Goal: Information Seeking & Learning: Learn about a topic

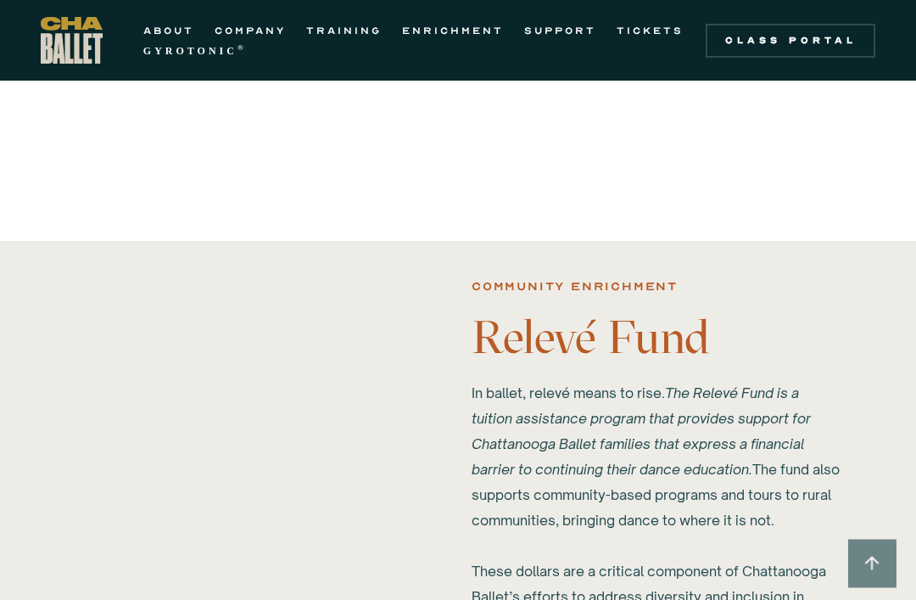
scroll to position [1610, 0]
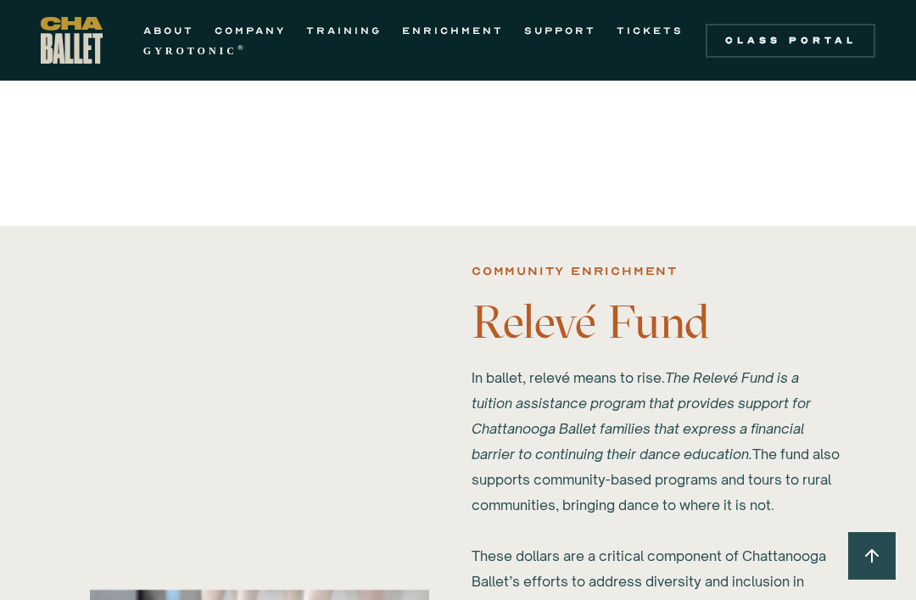
click at [224, 25] on link "COMPANY" at bounding box center [250, 30] width 71 height 20
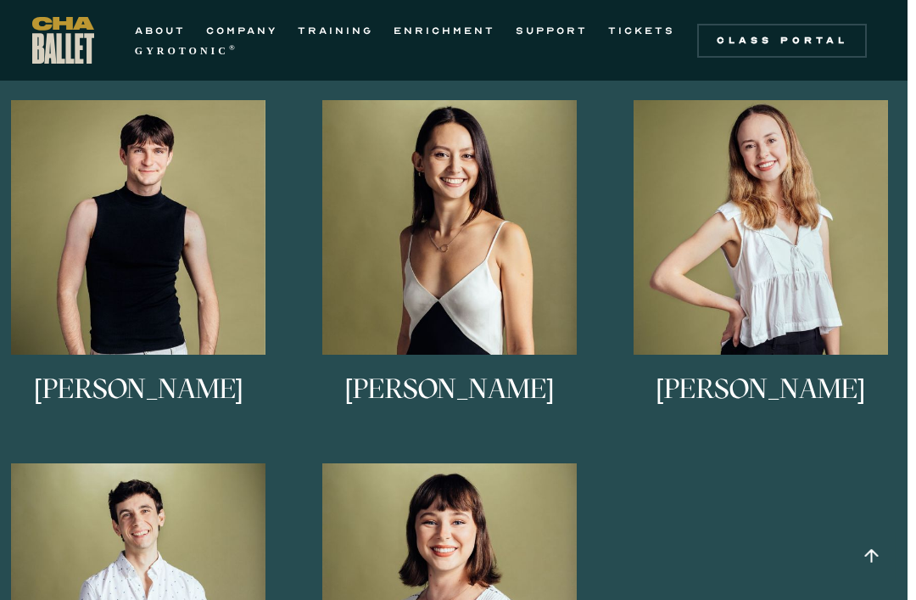
scroll to position [1086, 8]
click at [0, 0] on img at bounding box center [0, 0] width 0 height 0
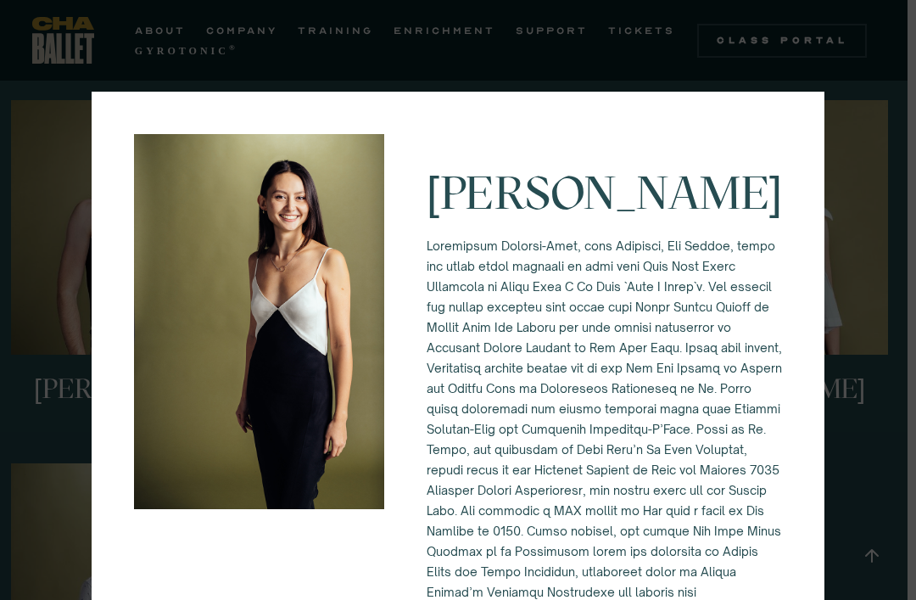
click at [193, 210] on img at bounding box center [259, 321] width 250 height 375
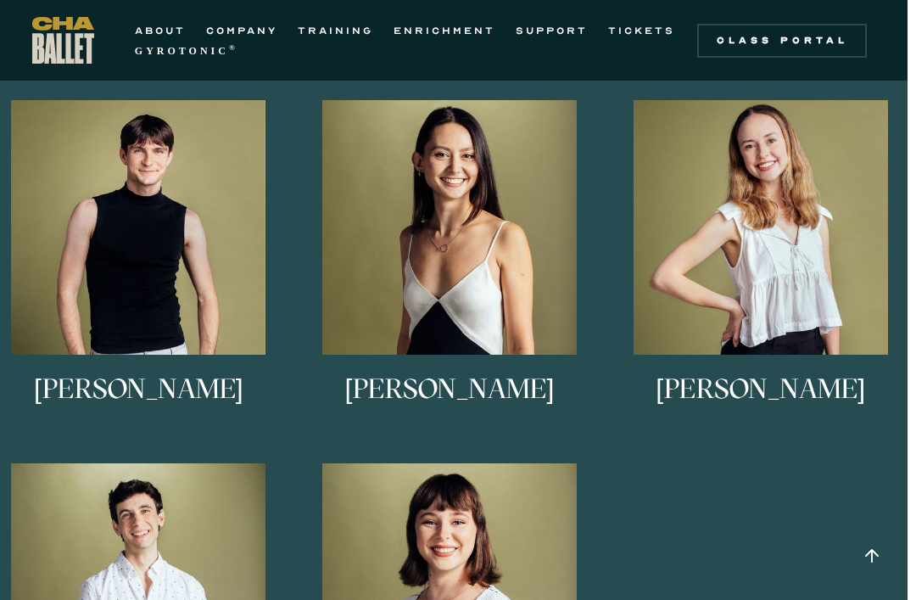
click at [0, 0] on img at bounding box center [0, 0] width 0 height 0
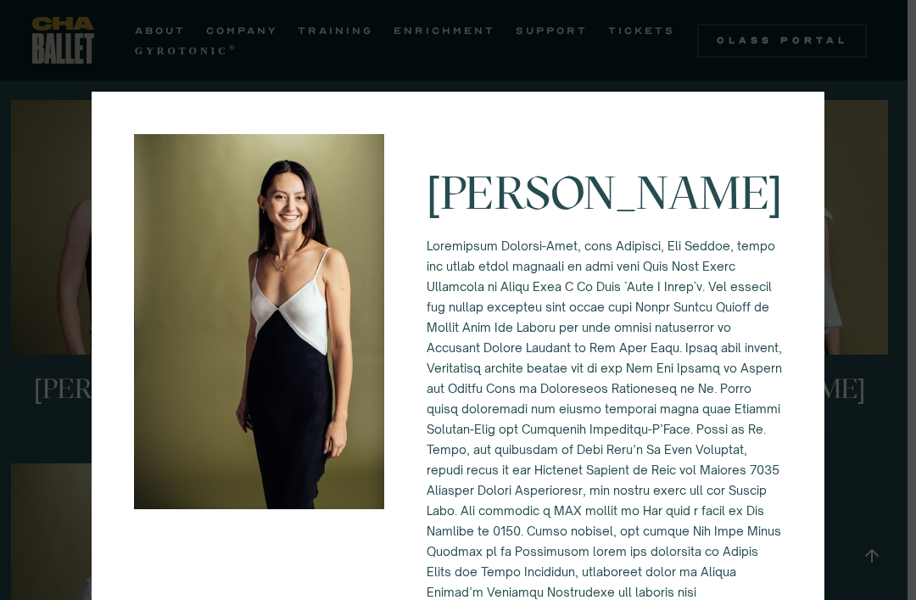
click at [156, 377] on img at bounding box center [259, 321] width 250 height 375
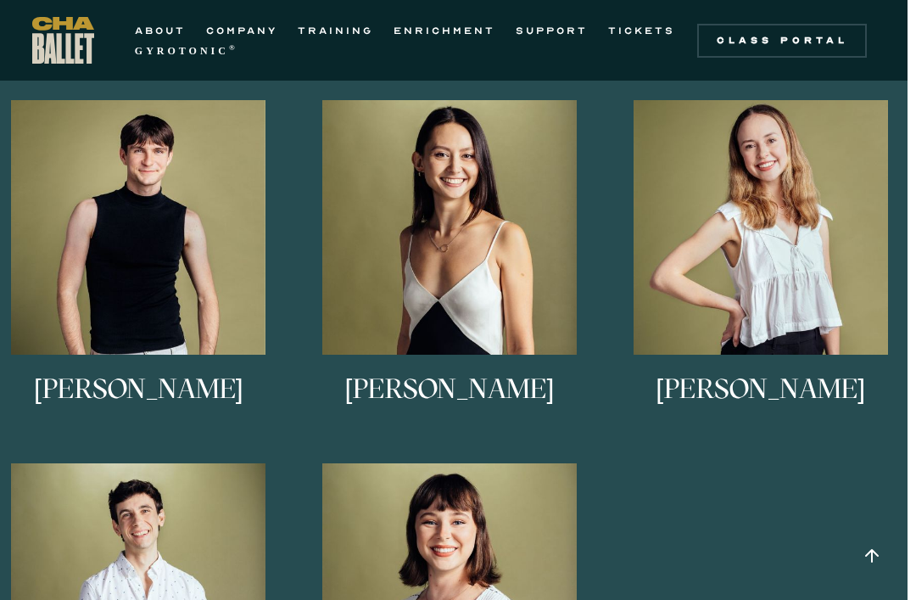
click at [0, 0] on img at bounding box center [0, 0] width 0 height 0
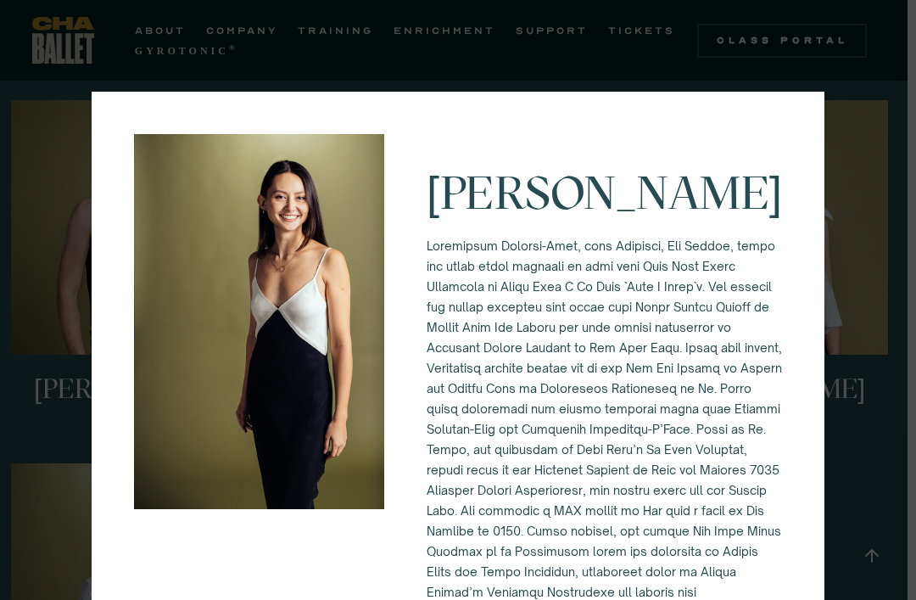
click at [120, 273] on div "Alessandra Ferrari-Wong" at bounding box center [458, 460] width 733 height 736
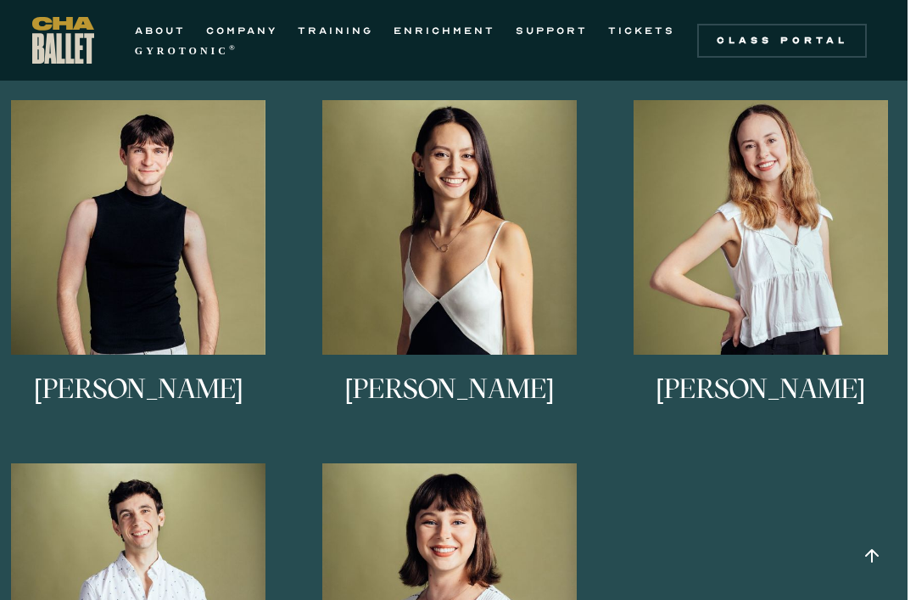
click at [0, 0] on img at bounding box center [0, 0] width 0 height 0
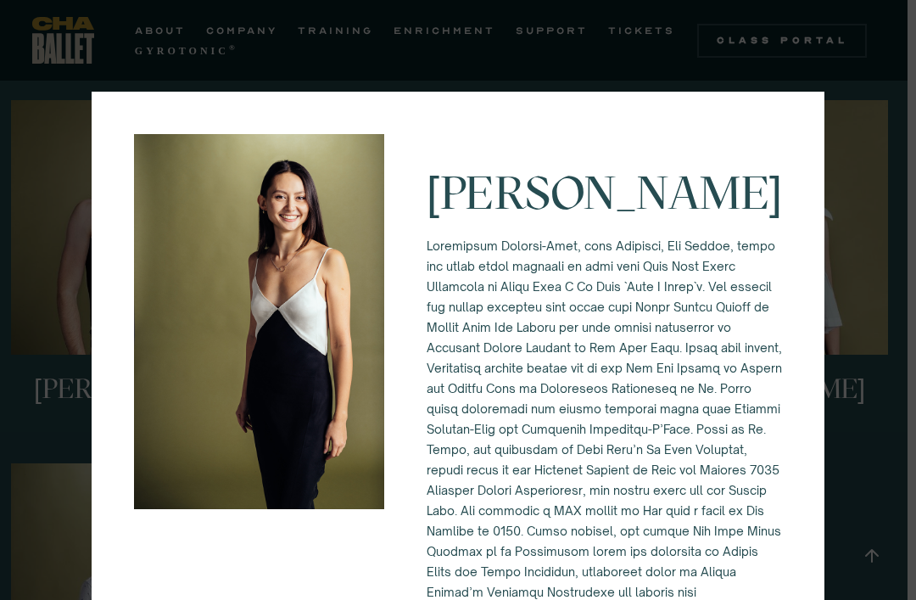
click at [199, 295] on img at bounding box center [259, 321] width 250 height 375
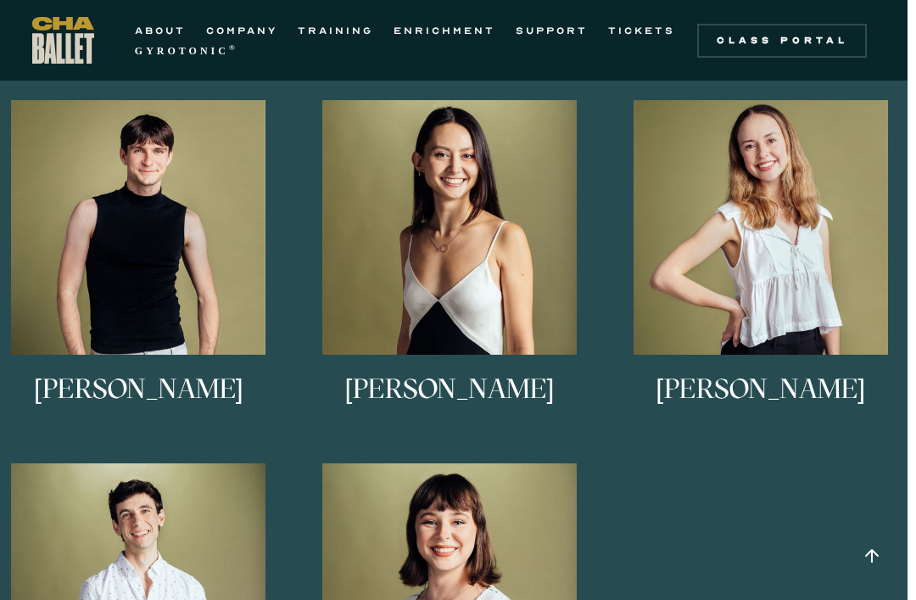
click at [0, 0] on img at bounding box center [0, 0] width 0 height 0
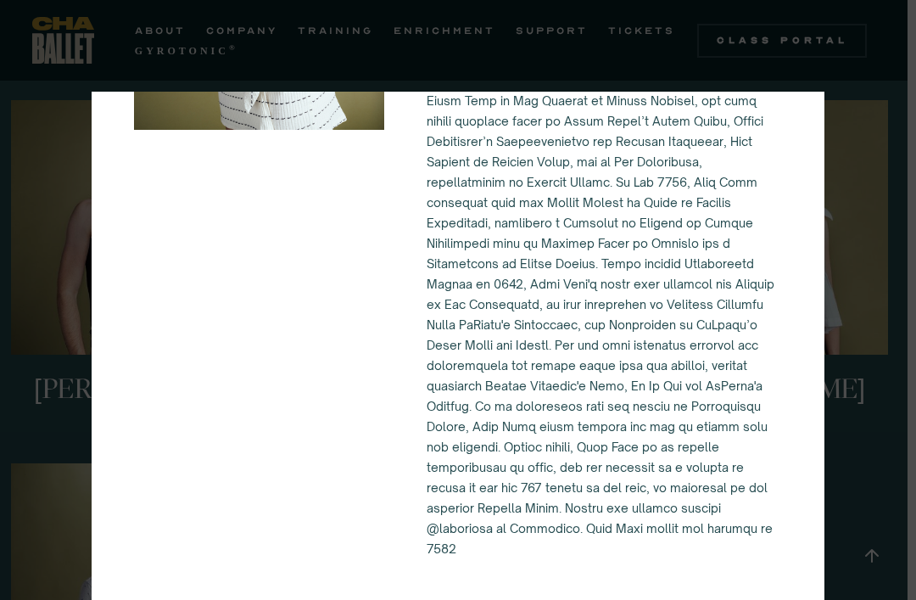
scroll to position [515, 0]
click at [92, 241] on div "Mary Kate Shearer" at bounding box center [458, 156] width 733 height 889
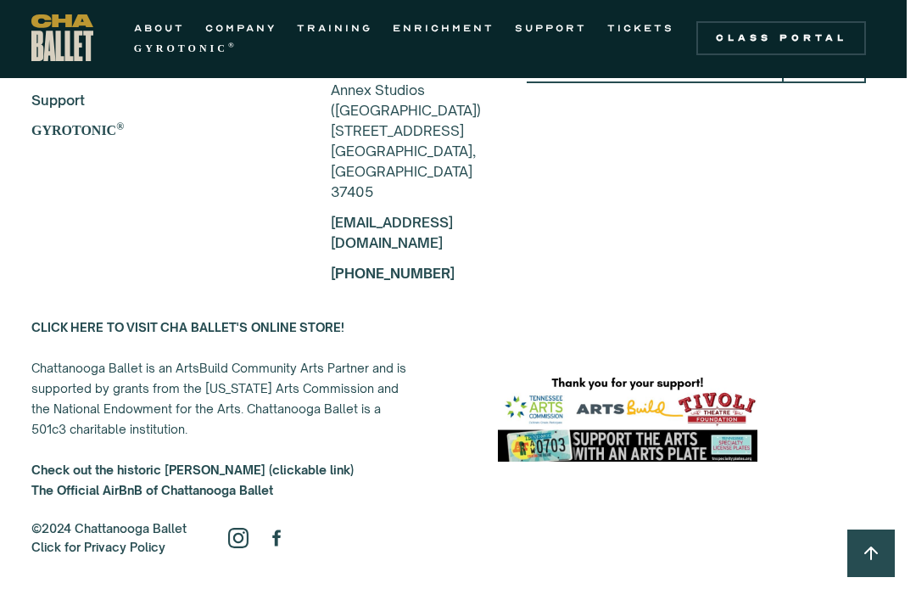
scroll to position [4817, 8]
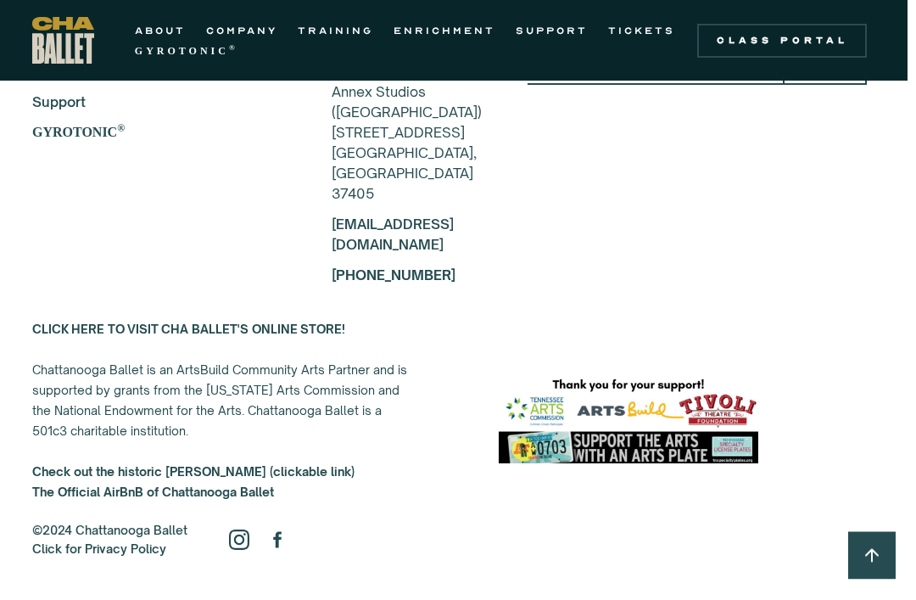
click at [237, 20] on link "COMPANY" at bounding box center [241, 30] width 71 height 20
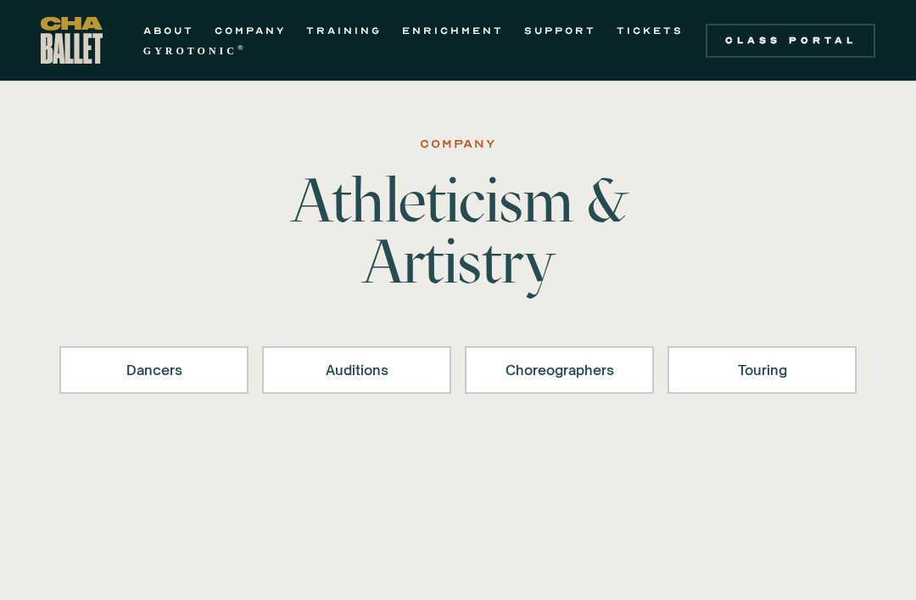
click at [352, 37] on link "TRAINING" at bounding box center [344, 30] width 76 height 20
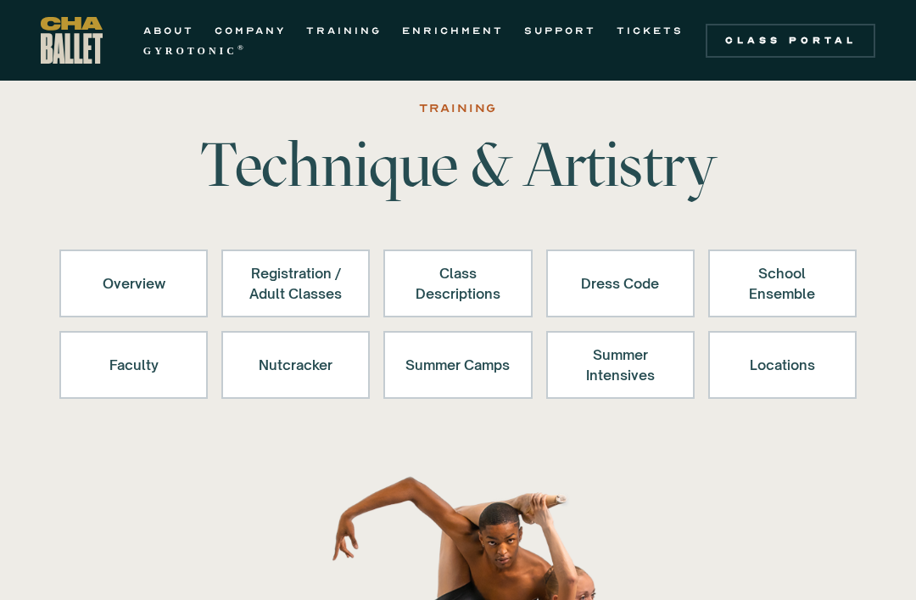
click at [256, 388] on link "Nutcracker" at bounding box center [295, 365] width 148 height 68
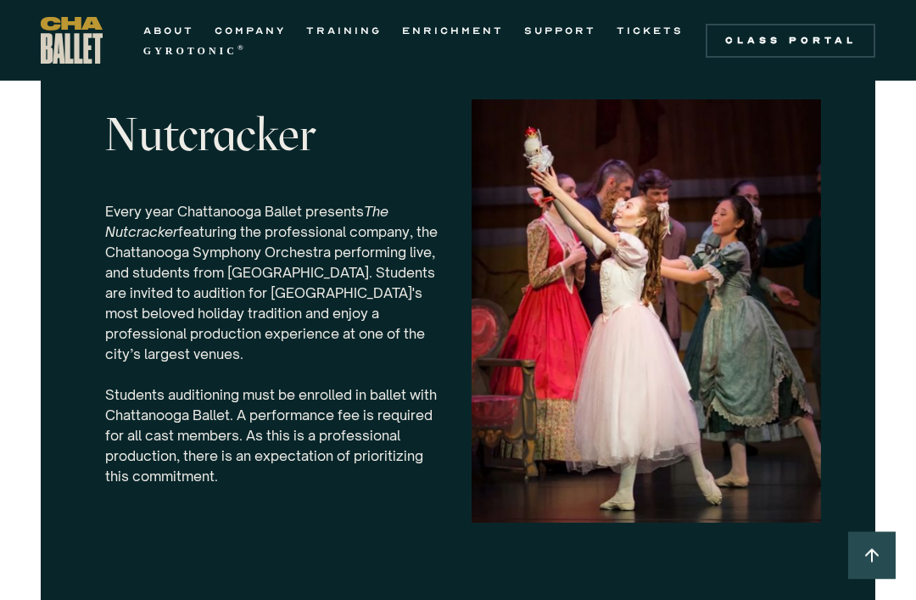
scroll to position [5343, 0]
click at [910, 288] on div "Nutcracker Every year Chattanooga Ballet presents The Nutcracker featuring the …" at bounding box center [458, 311] width 916 height 586
